Goal: Information Seeking & Learning: Learn about a topic

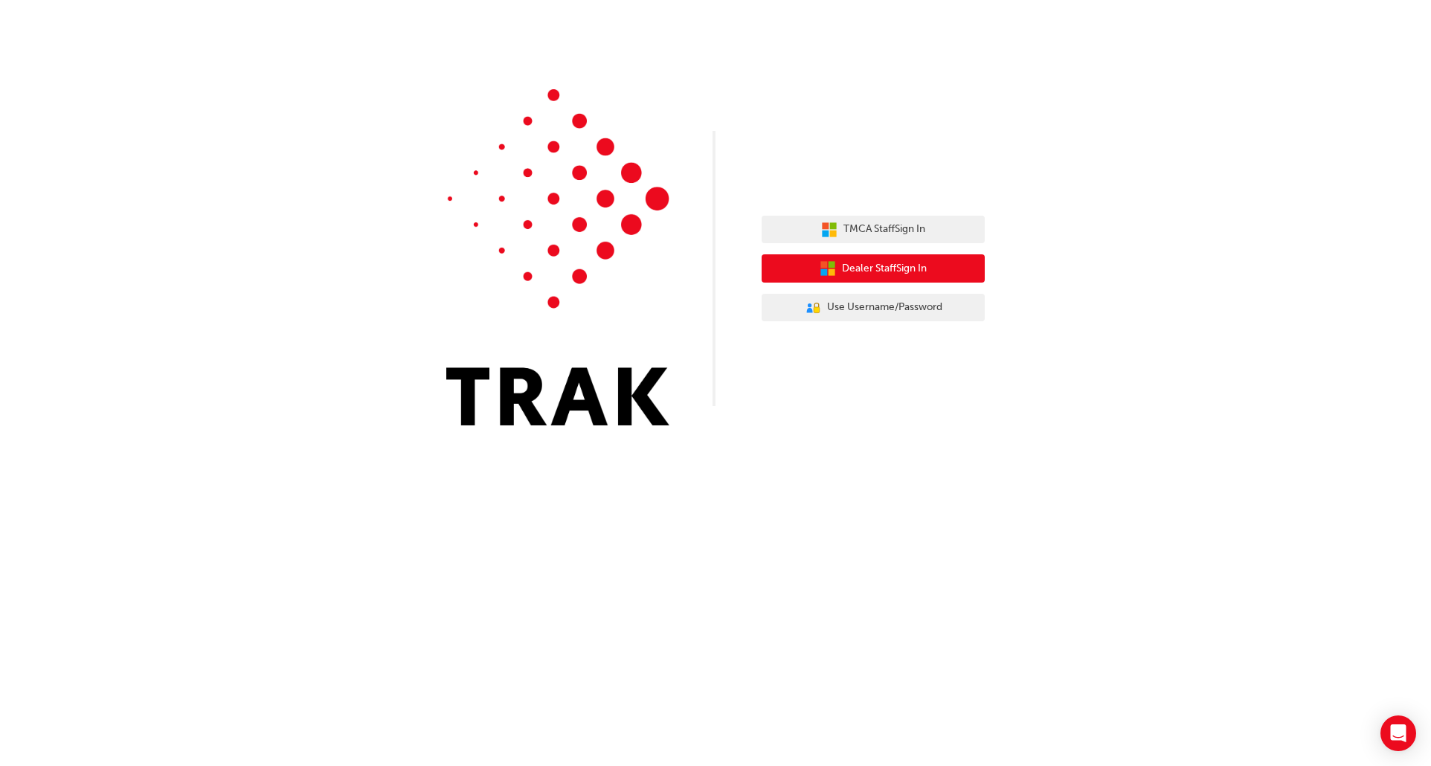
click at [893, 266] on span "Dealer Staff Sign In" at bounding box center [884, 268] width 85 height 17
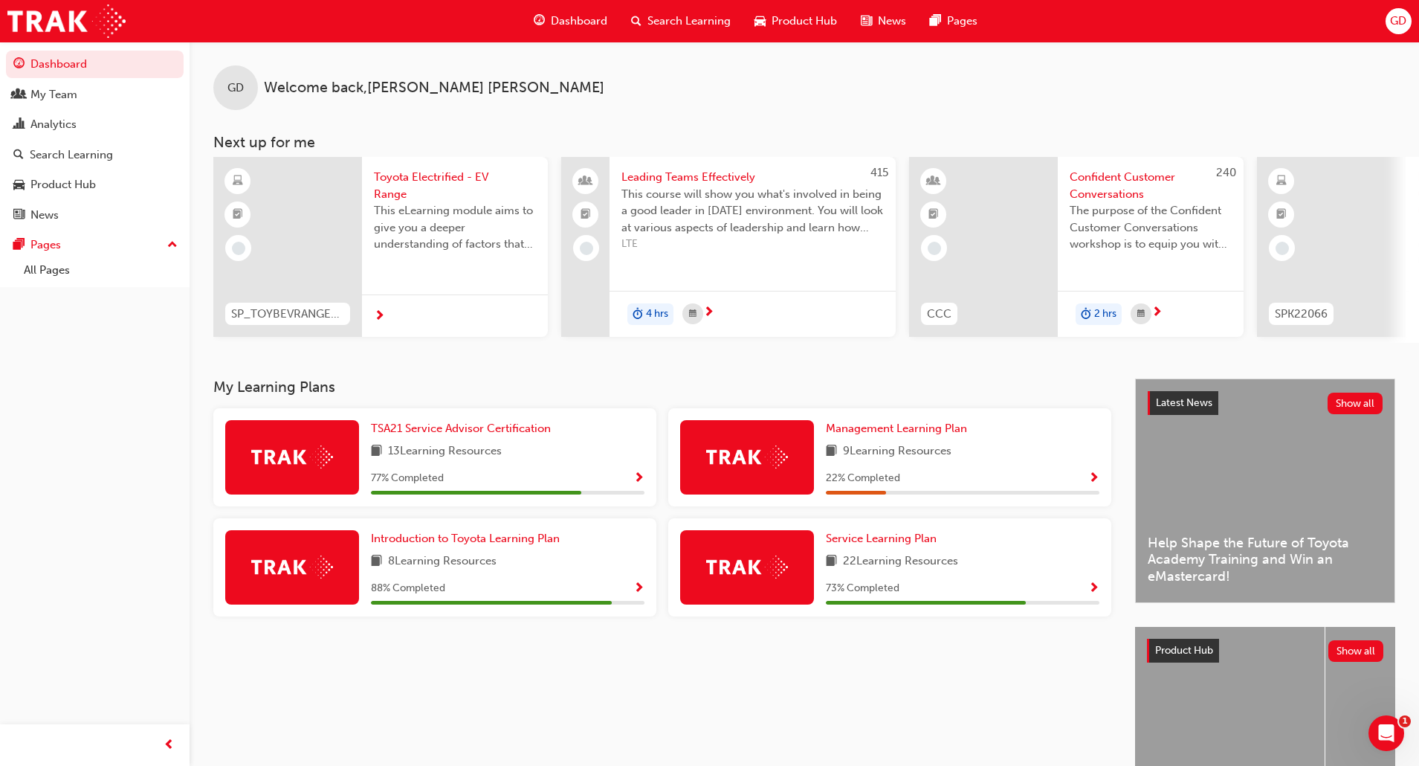
click at [71, 117] on div "Analytics" at bounding box center [53, 124] width 46 height 17
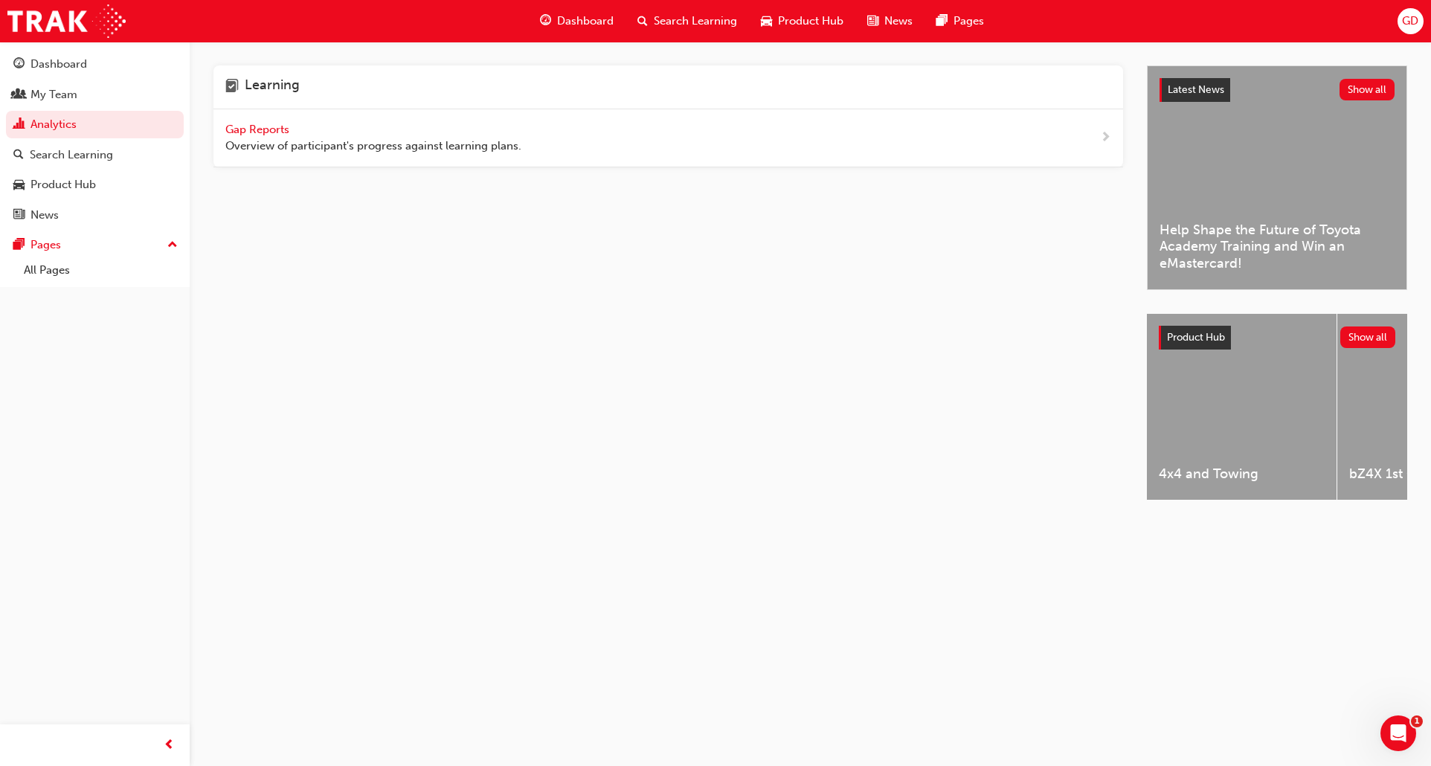
click at [270, 132] on span "Gap Reports" at bounding box center [258, 129] width 67 height 13
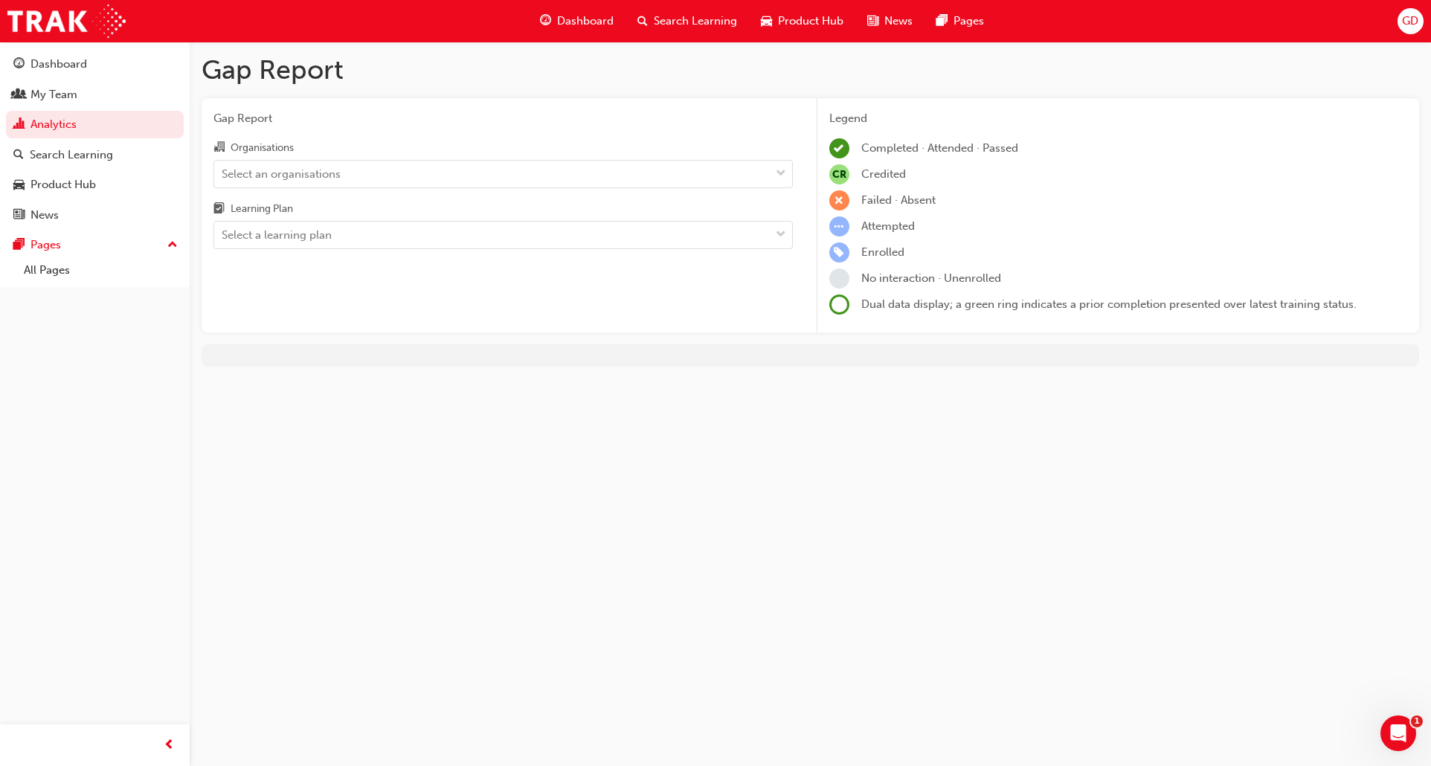
click at [320, 172] on div "Select an organisations" at bounding box center [281, 173] width 119 height 17
click at [223, 172] on input "Organisations Select an organisations" at bounding box center [222, 173] width 1 height 13
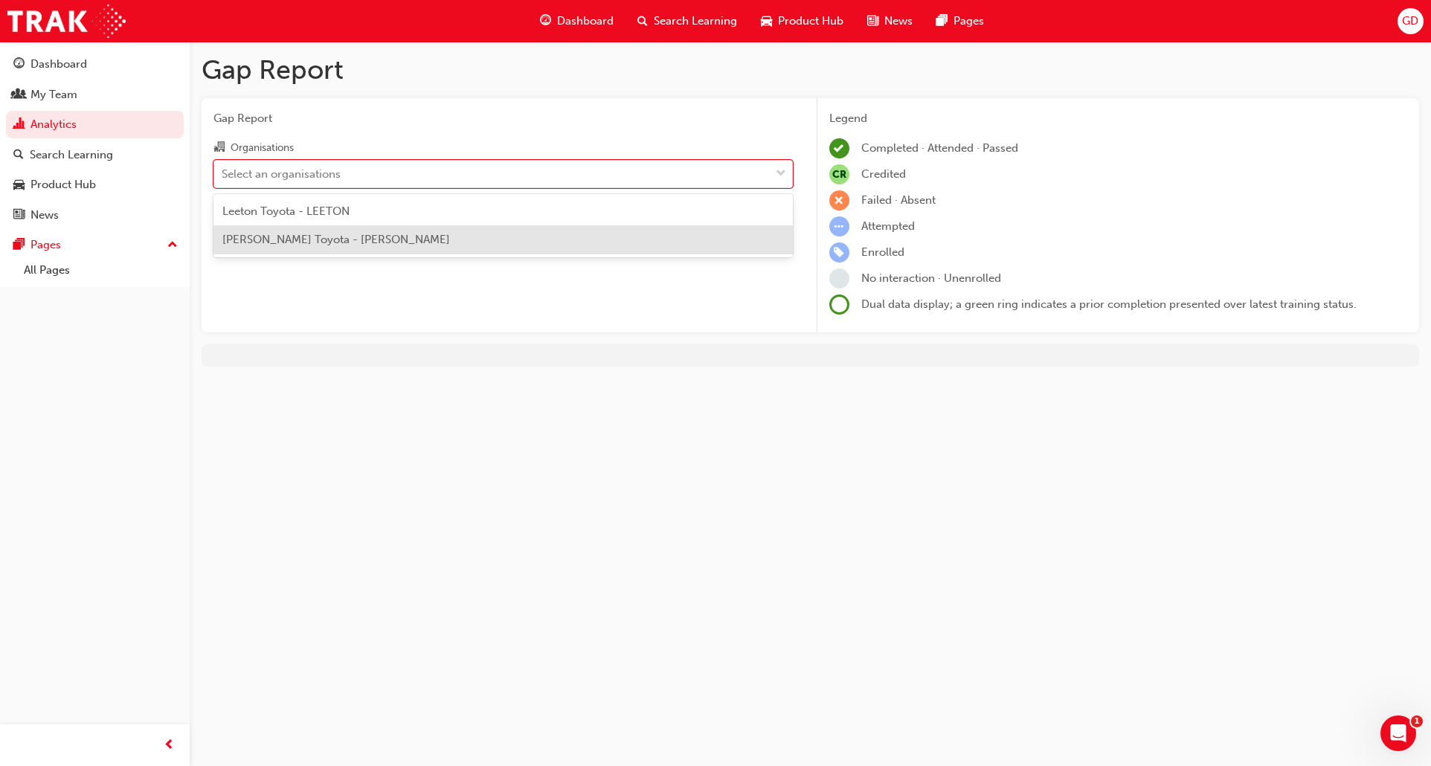
click at [319, 248] on div "Owen Toyota - GRIFFITH" at bounding box center [502, 239] width 579 height 29
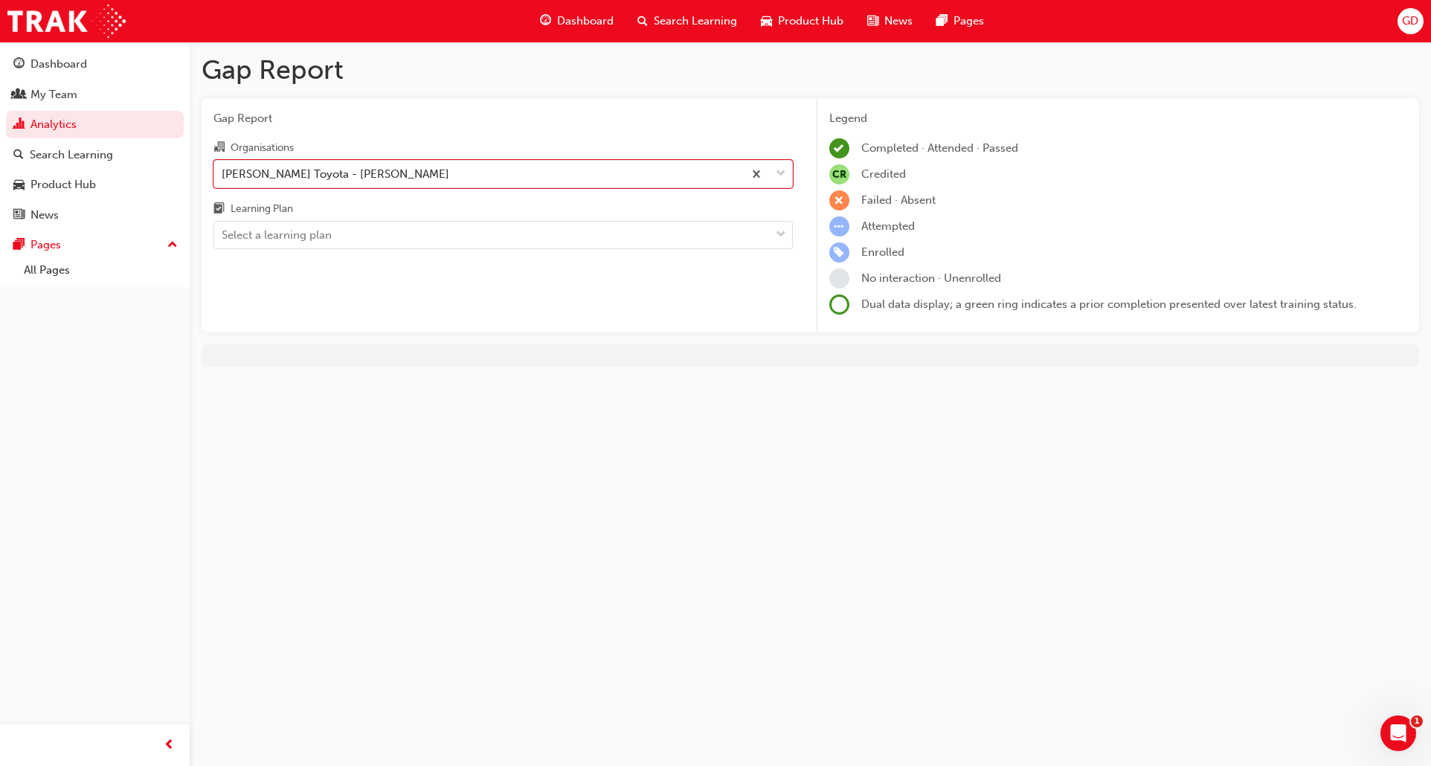
click at [321, 242] on div "Select a learning plan" at bounding box center [277, 235] width 110 height 17
click at [223, 241] on input "Learning Plan Select a learning plan" at bounding box center [222, 234] width 1 height 13
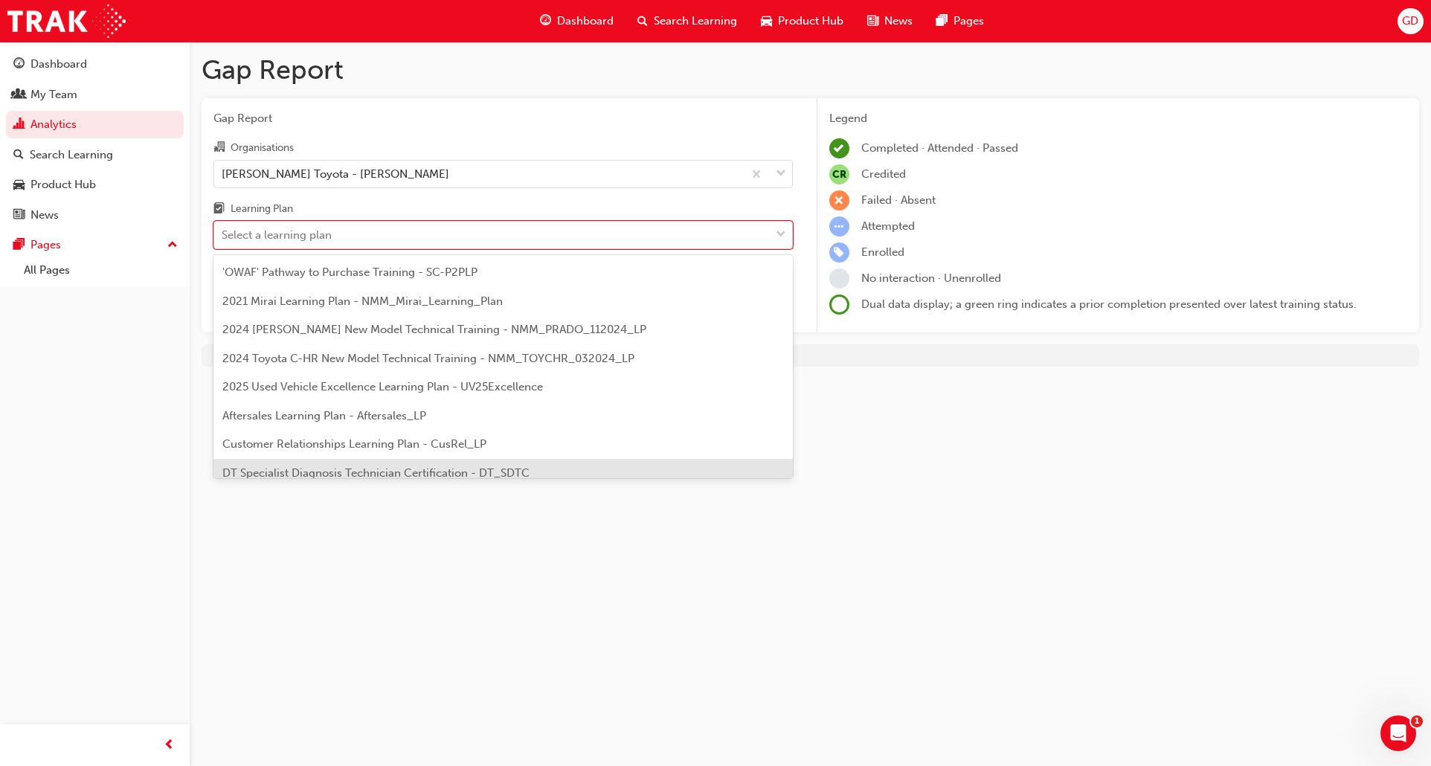
click at [381, 459] on div "DT Specialist Diagnosis Technician Certification - DT_SDTC" at bounding box center [502, 473] width 579 height 29
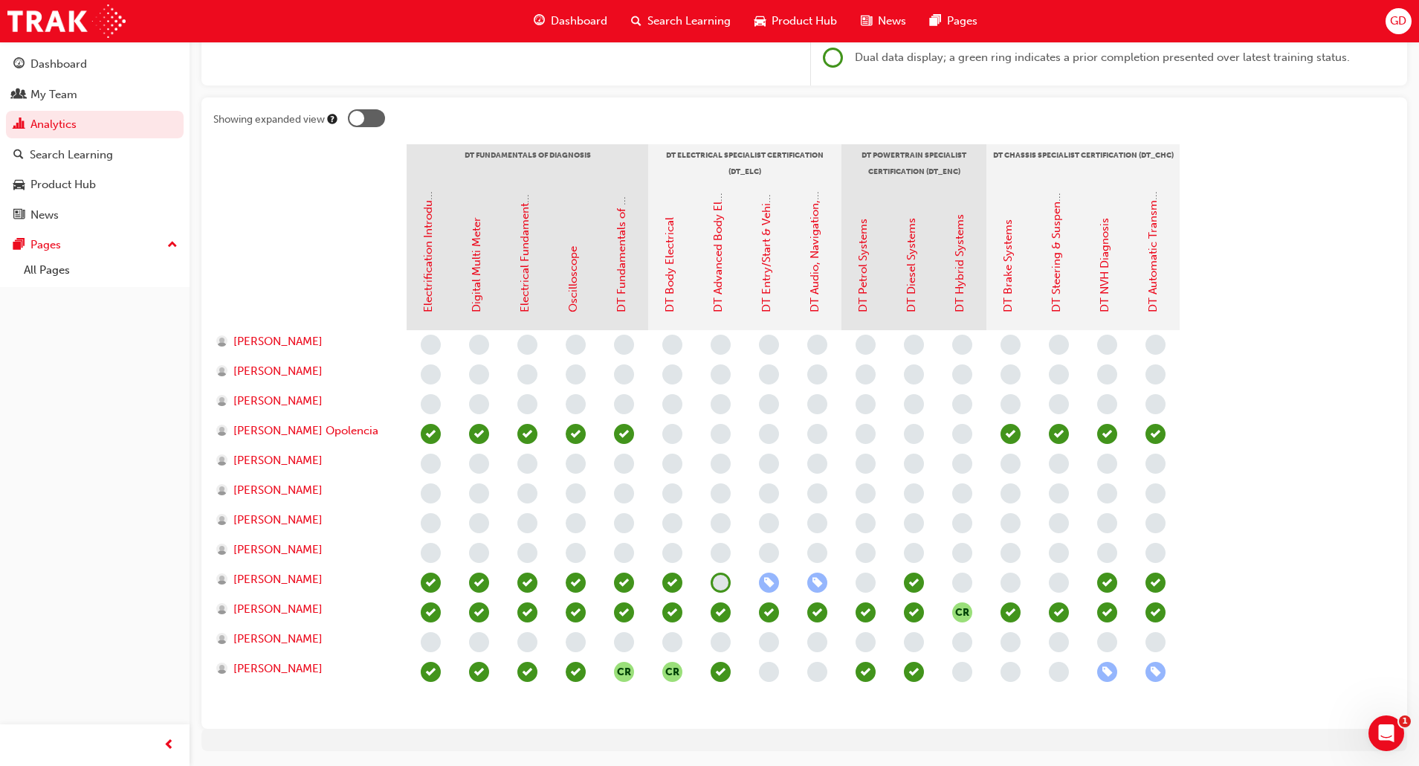
scroll to position [293, 0]
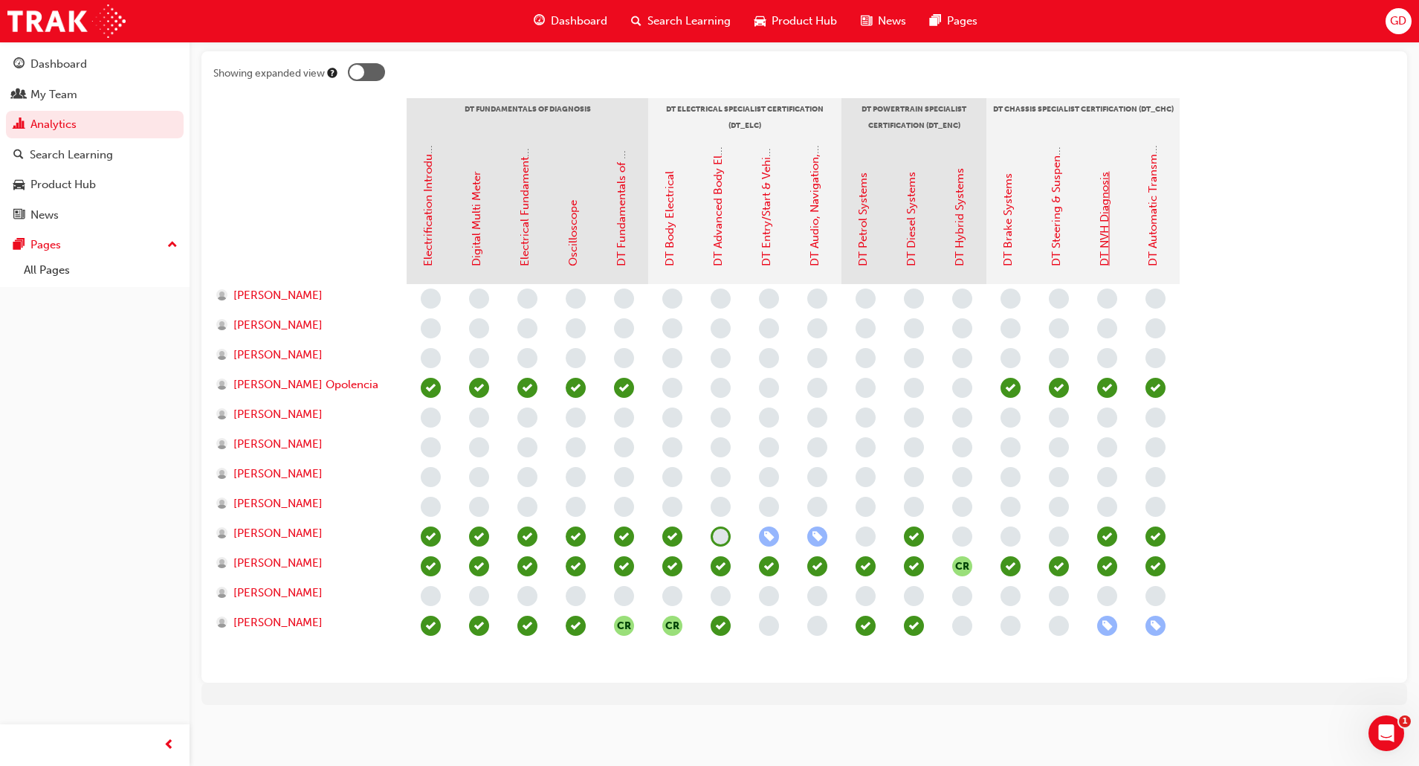
click at [1103, 247] on link "DT NVH Diagnosis" at bounding box center [1104, 219] width 13 height 94
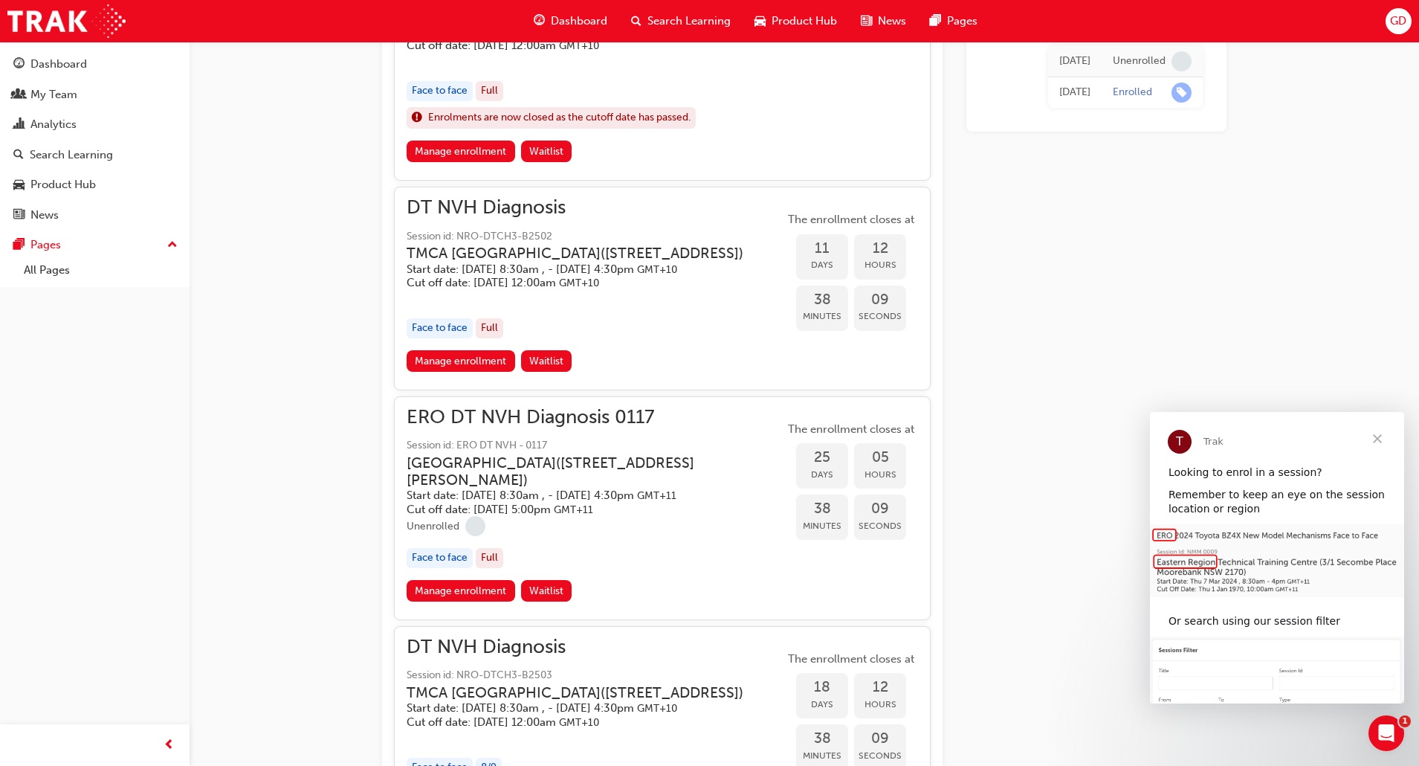
scroll to position [941, 0]
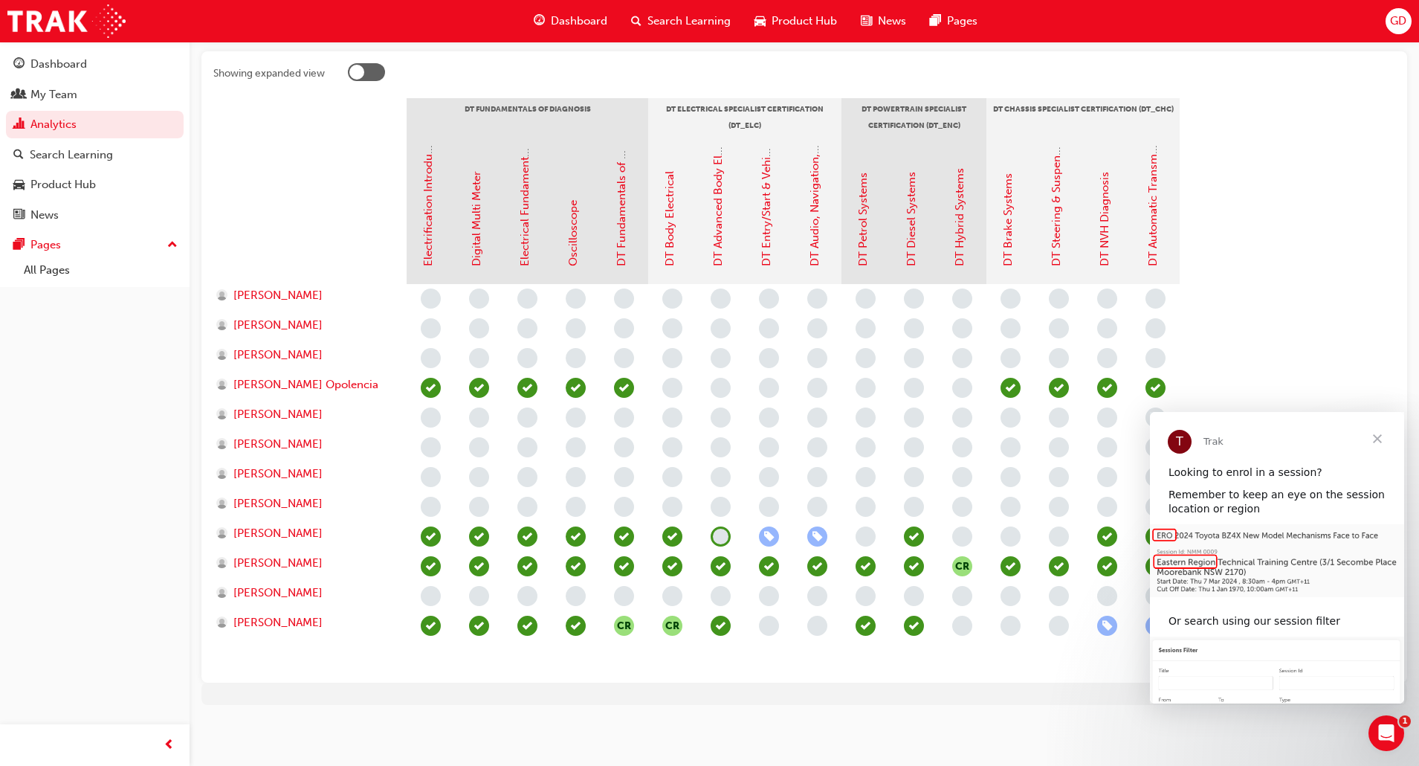
scroll to position [293, 0]
click at [1104, 623] on span "learningRecordVerb_ENROLL-icon" at bounding box center [1107, 626] width 20 height 20
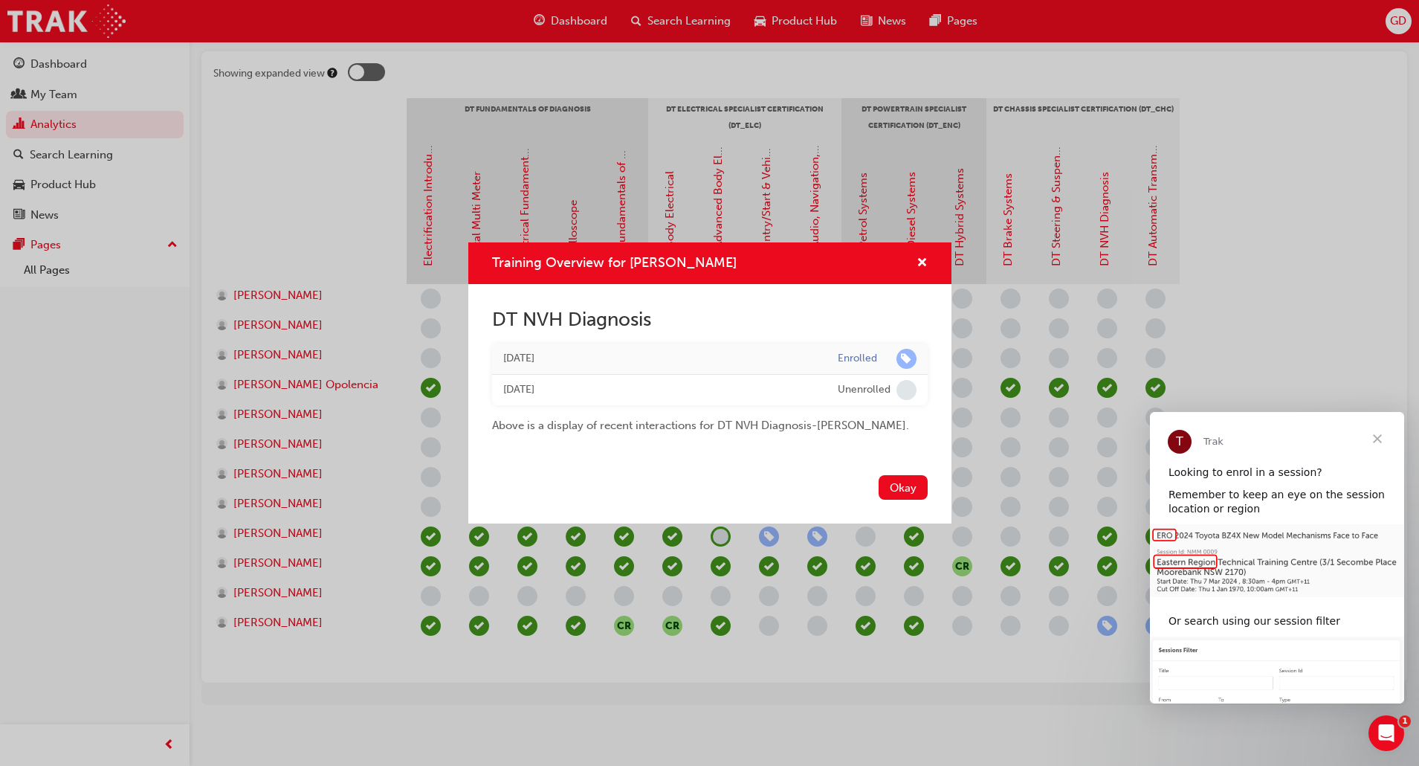
click at [1376, 437] on span "Close" at bounding box center [1378, 439] width 54 height 54
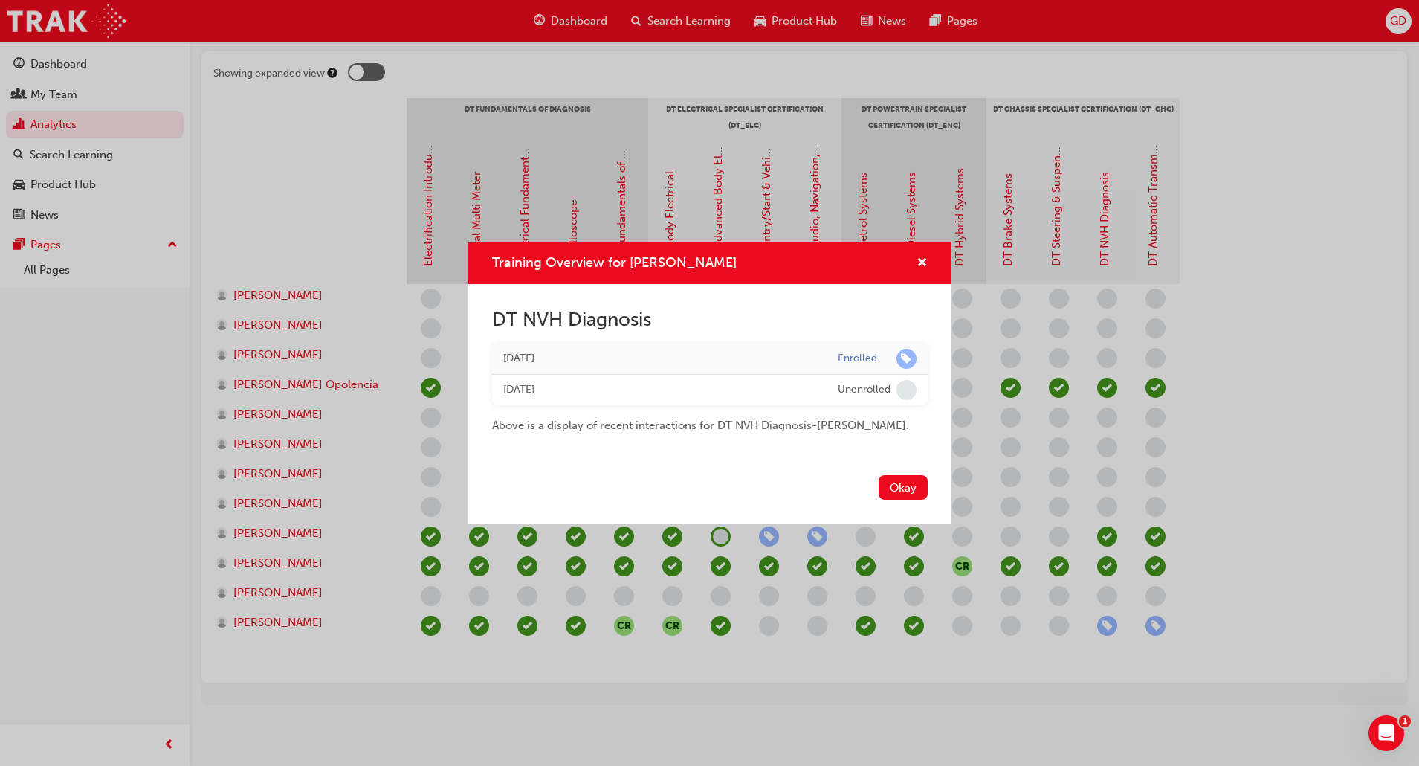
click at [910, 481] on button "Okay" at bounding box center [903, 487] width 49 height 25
